Goal: Task Accomplishment & Management: Use online tool/utility

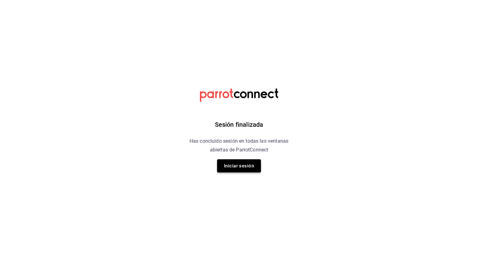
click at [244, 167] on button "Iniciar sesión" at bounding box center [239, 165] width 44 height 13
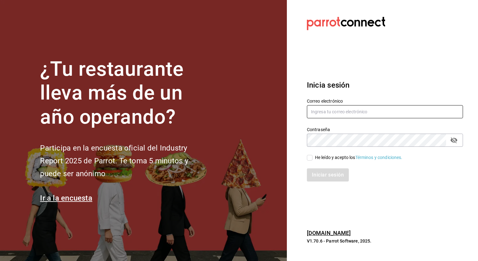
type input "[PERSON_NAME][EMAIL_ADDRESS][PERSON_NAME][DOMAIN_NAME]"
click at [309, 160] on input "He leído y acepto los Términos y condiciones." at bounding box center [310, 158] width 6 height 6
checkbox input "true"
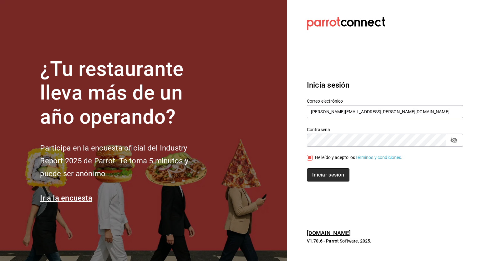
click at [321, 175] on button "Iniciar sesión" at bounding box center [328, 174] width 43 height 13
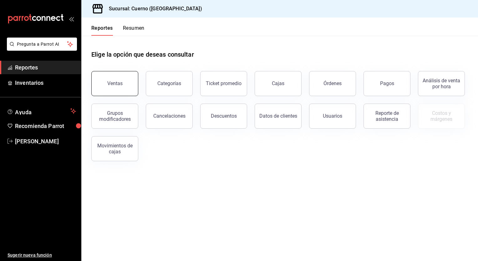
click at [120, 79] on button "Ventas" at bounding box center [114, 83] width 47 height 25
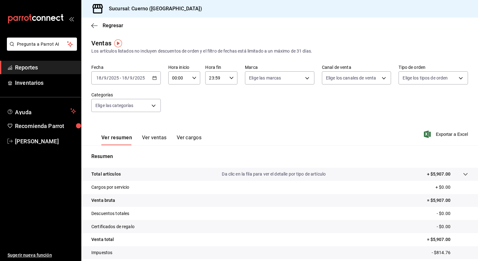
click at [98, 79] on input "18" at bounding box center [99, 77] width 6 height 5
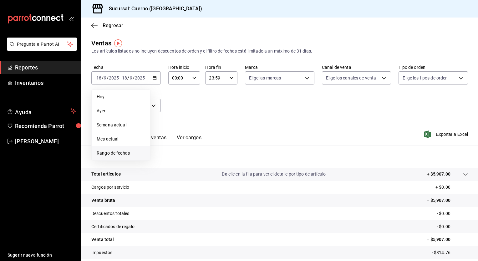
click at [114, 151] on span "Rango de fechas" at bounding box center [121, 153] width 48 height 7
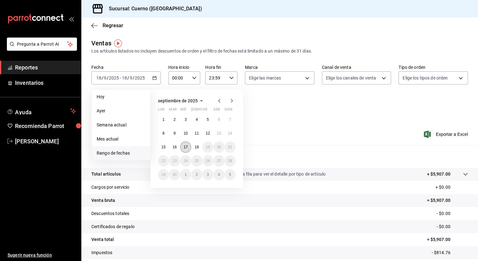
click at [186, 146] on abbr "17" at bounding box center [186, 147] width 4 height 4
click at [196, 148] on abbr "18" at bounding box center [197, 147] width 4 height 4
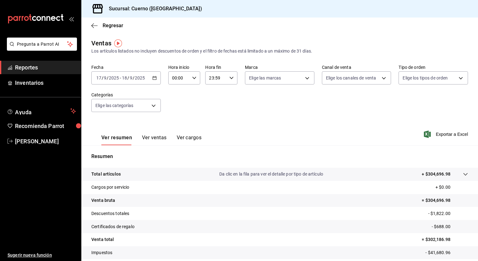
click at [180, 79] on input "00:00" at bounding box center [179, 78] width 22 height 13
click at [176, 117] on span "05" at bounding box center [175, 115] width 6 height 5
type input "05:00"
click at [189, 94] on span "00" at bounding box center [191, 93] width 6 height 5
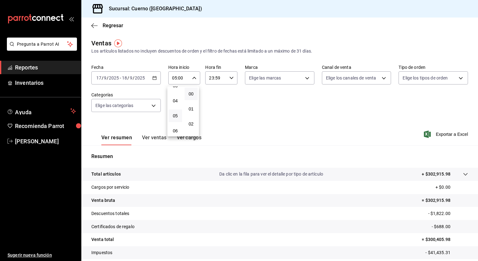
click at [228, 78] on div at bounding box center [239, 130] width 478 height 261
click at [214, 79] on input "23:59" at bounding box center [216, 78] width 22 height 13
click at [211, 99] on button "05" at bounding box center [211, 103] width 13 height 13
click at [253, 102] on div at bounding box center [239, 130] width 478 height 261
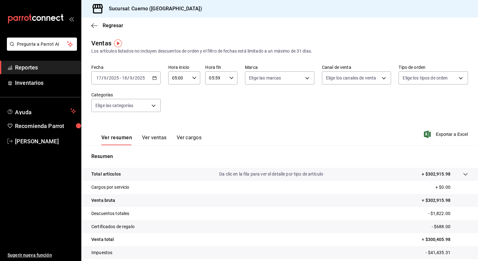
click at [216, 78] on input "05:59" at bounding box center [216, 78] width 22 height 13
click at [229, 101] on span "57" at bounding box center [228, 98] width 6 height 5
click at [231, 94] on button "00" at bounding box center [227, 94] width 13 height 13
type input "05:00"
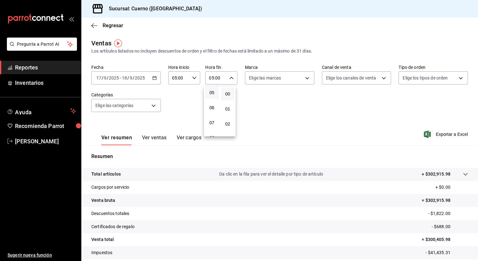
click at [273, 99] on div at bounding box center [239, 130] width 478 height 261
click at [463, 174] on icon at bounding box center [465, 174] width 5 height 5
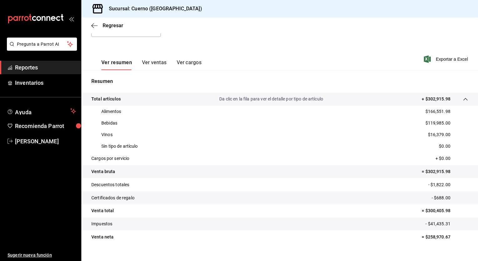
scroll to position [75, 0]
click at [431, 58] on span "Exportar a Excel" at bounding box center [446, 59] width 43 height 8
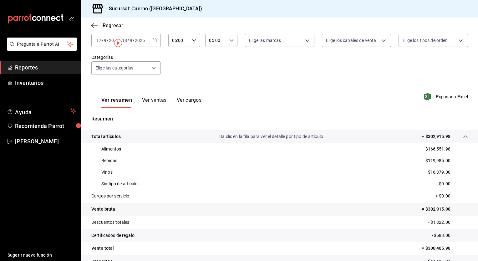
scroll to position [0, 0]
